Goal: Task Accomplishment & Management: Use online tool/utility

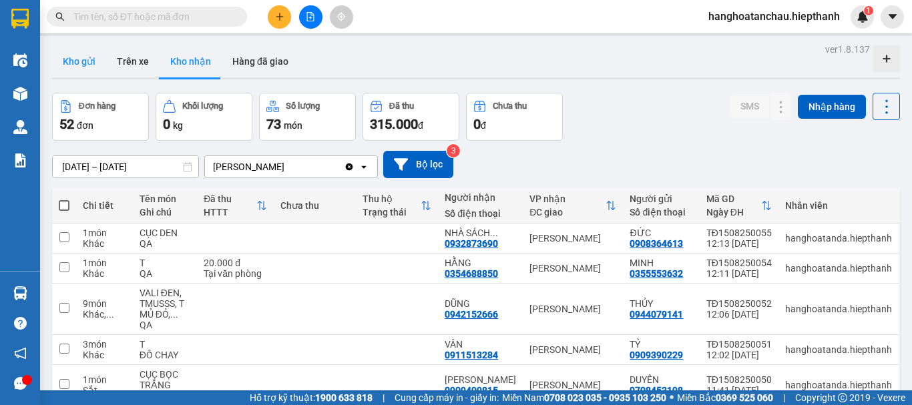
click at [90, 58] on button "Kho gửi" at bounding box center [79, 61] width 54 height 32
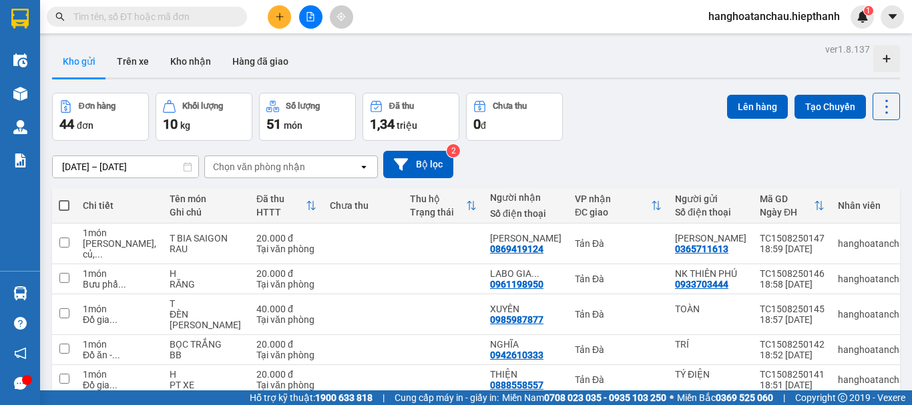
click at [306, 19] on icon "file-add" at bounding box center [310, 16] width 9 height 9
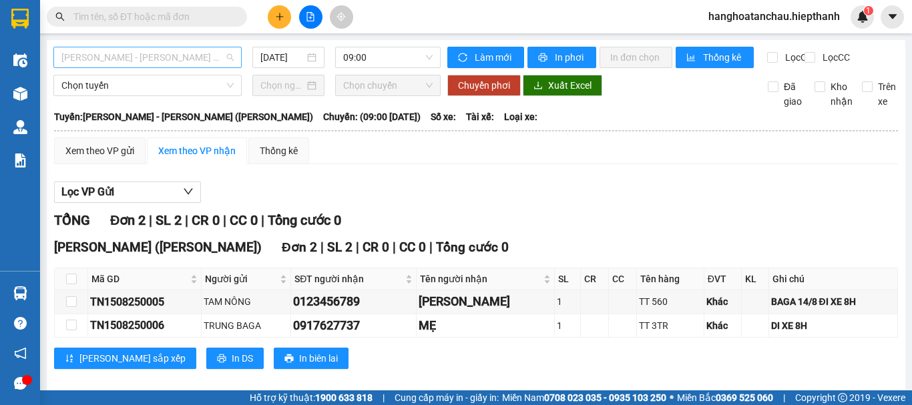
drag, startPoint x: 178, startPoint y: 61, endPoint x: 174, endPoint y: 73, distance: 12.7
click at [178, 62] on span "[PERSON_NAME] - [PERSON_NAME] ([PERSON_NAME])" at bounding box center [147, 57] width 172 height 20
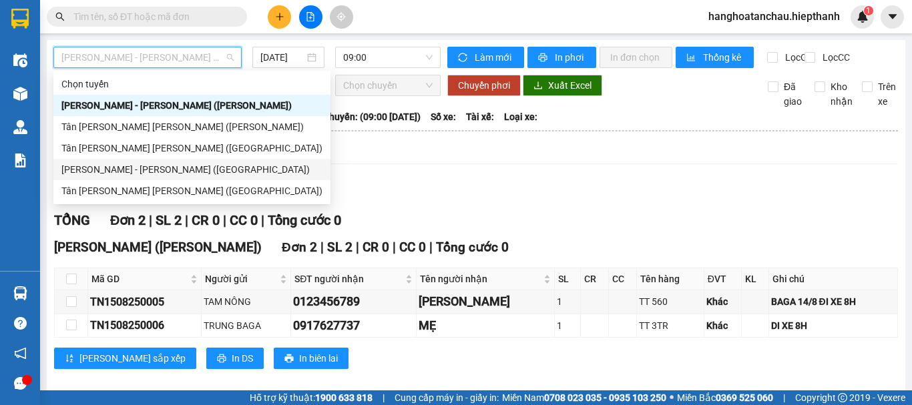
click at [111, 177] on div "[PERSON_NAME] - [PERSON_NAME] ([GEOGRAPHIC_DATA])" at bounding box center [191, 169] width 277 height 21
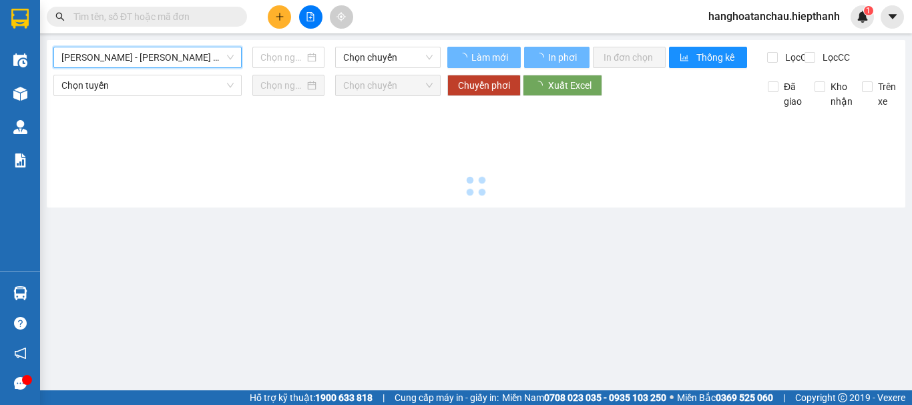
type input "[DATE]"
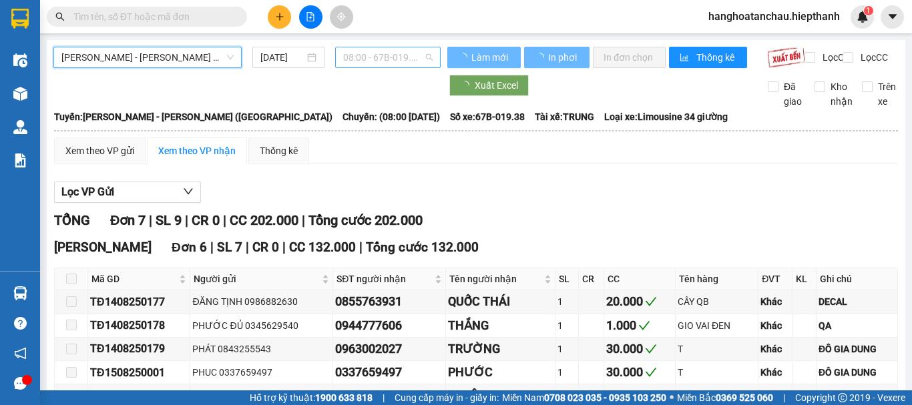
click at [385, 63] on span "08:00 - 67B-019.38" at bounding box center [387, 57] width 89 height 20
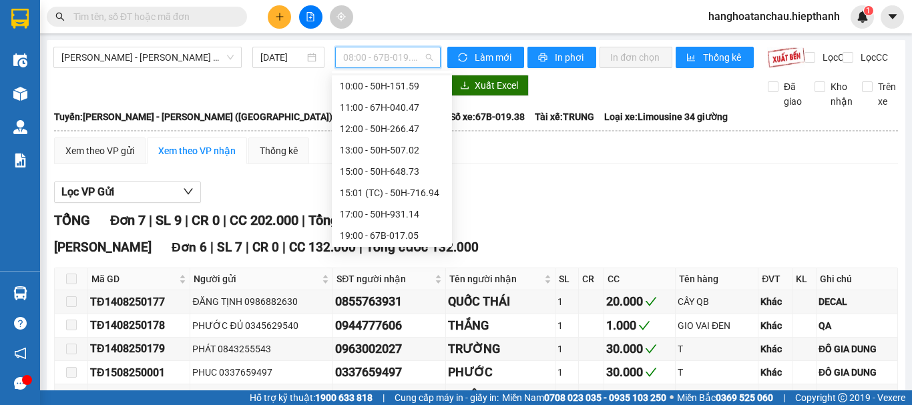
scroll to position [97, 0]
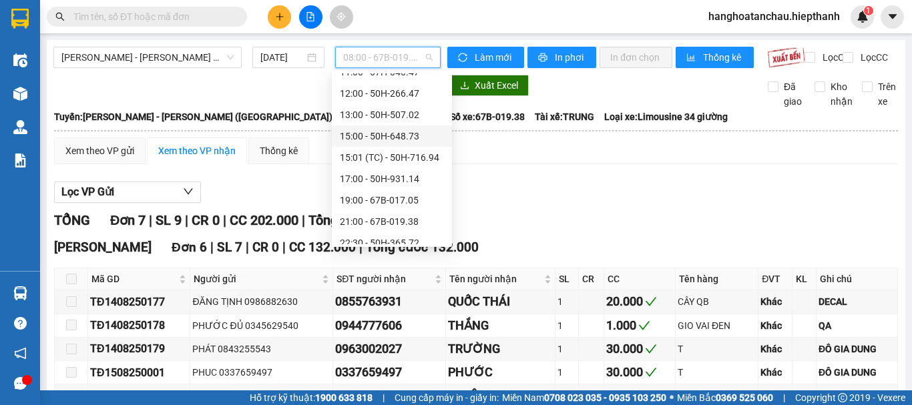
click at [386, 134] on div "15:00 - 50H-648.73" at bounding box center [392, 136] width 104 height 15
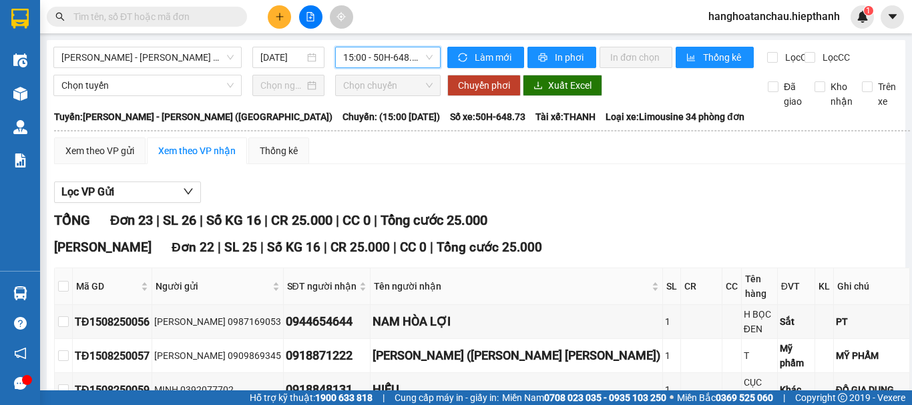
click at [401, 55] on span "15:00 - 50H-648.73" at bounding box center [387, 57] width 89 height 20
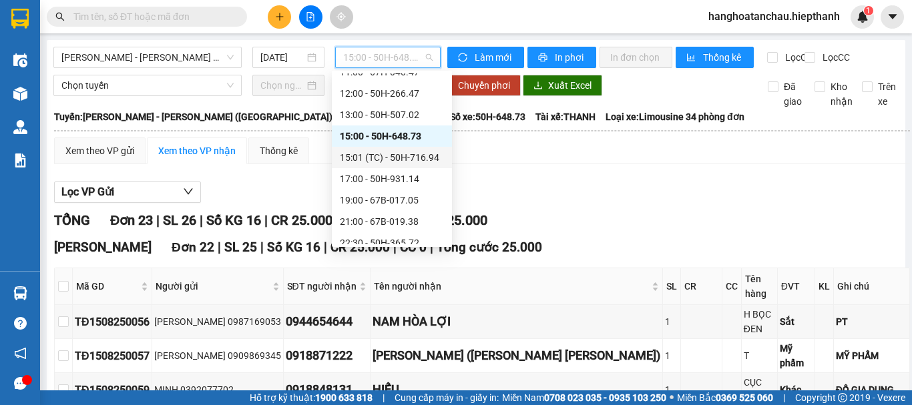
click at [392, 160] on div "15:01 (TC) - 50H-716.94" at bounding box center [392, 157] width 104 height 15
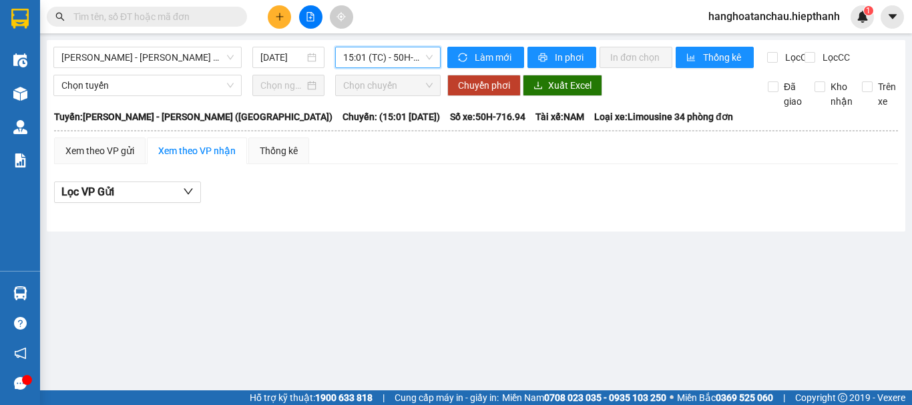
click at [401, 51] on span "15:01 (TC) - 50H-716.94" at bounding box center [387, 57] width 89 height 20
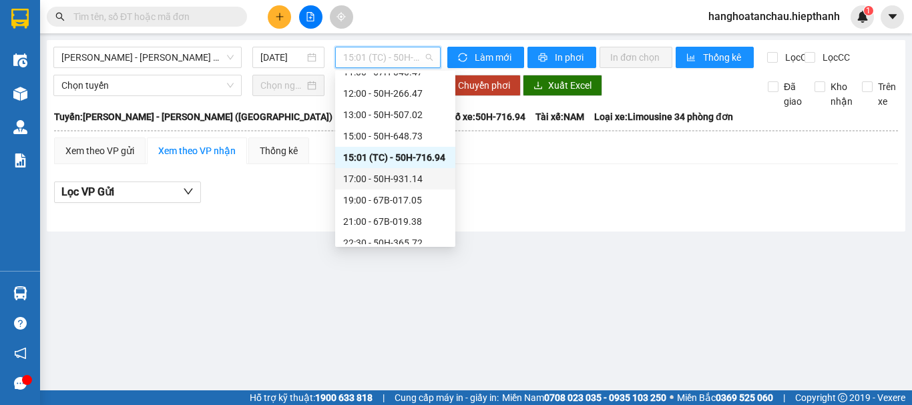
click at [388, 173] on div "17:00 - 50H-931.14" at bounding box center [395, 179] width 104 height 15
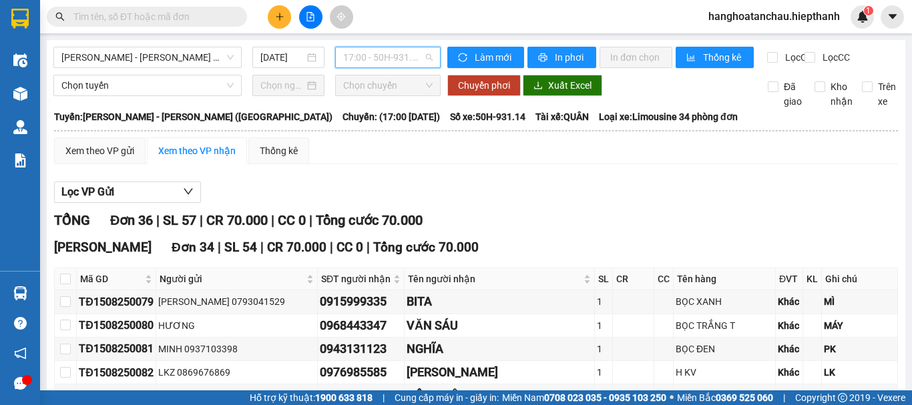
click at [393, 63] on span "17:00 - 50H-931.14" at bounding box center [387, 57] width 89 height 20
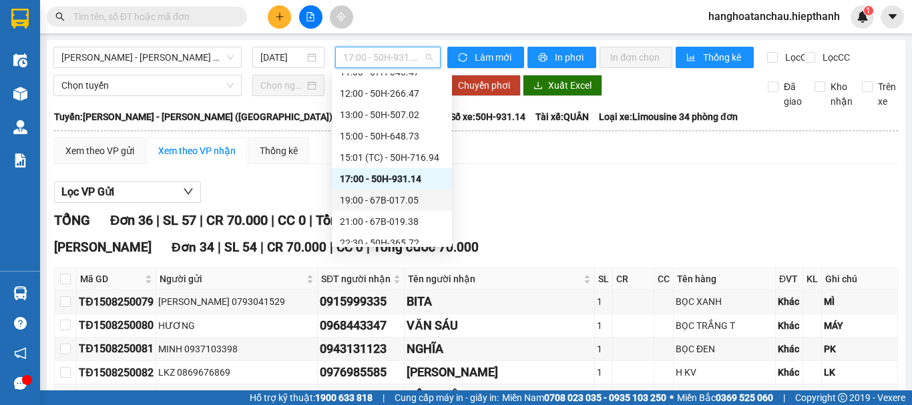
click at [372, 196] on div "19:00 - 67B-017.05" at bounding box center [392, 200] width 104 height 15
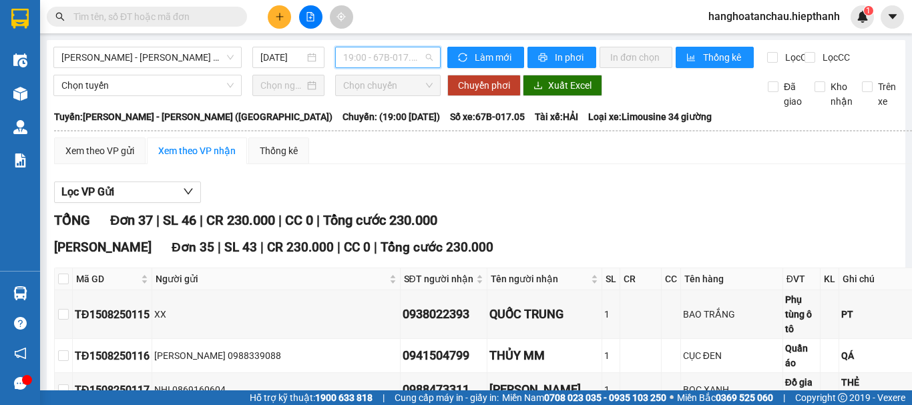
click at [388, 61] on span "19:00 - 67B-017.05" at bounding box center [387, 57] width 89 height 20
